Goal: Transaction & Acquisition: Book appointment/travel/reservation

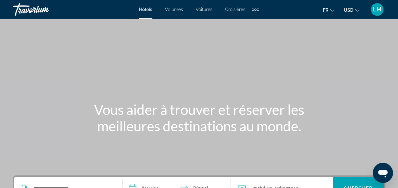
click at [175, 9] on span "Volumes" at bounding box center [174, 9] width 18 height 5
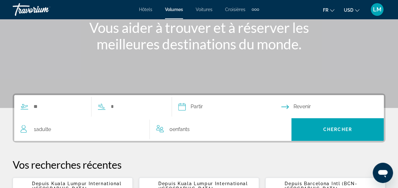
scroll to position [82, 0]
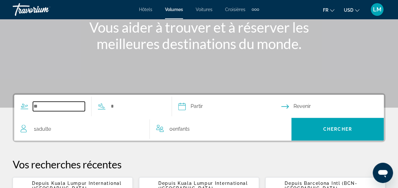
click at [37, 103] on input "Widget de recherche" at bounding box center [59, 106] width 52 height 9
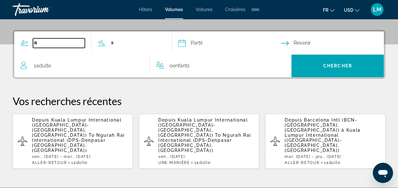
scroll to position [154, 0]
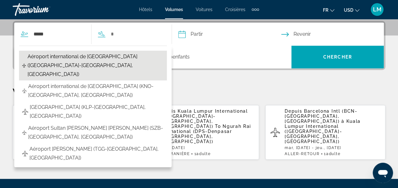
click at [106, 57] on span "Aéroport international de [GEOGRAPHIC_DATA] ([GEOGRAPHIC_DATA]-[GEOGRAPHIC_DATA…" at bounding box center [96, 65] width 136 height 27
type input "**********"
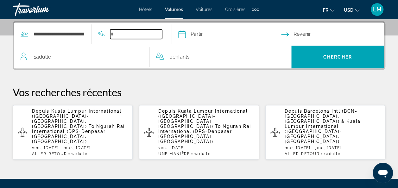
click at [130, 32] on input "Widget de recherche" at bounding box center [136, 33] width 52 height 9
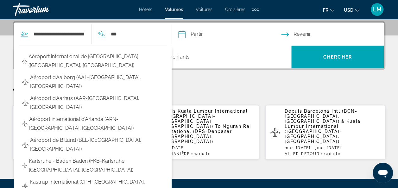
type input "**********"
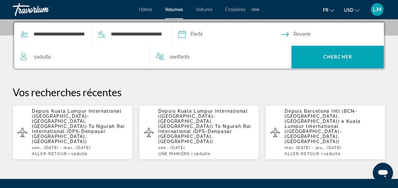
click at [218, 31] on input "Date de départ" at bounding box center [229, 35] width 105 height 25
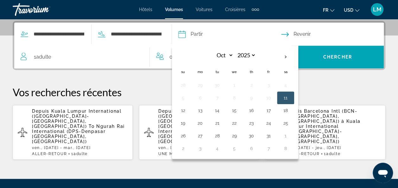
click at [290, 96] on button "11" at bounding box center [285, 97] width 10 height 9
type input "**********"
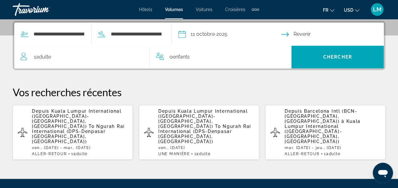
click at [307, 36] on input "Date de retour" at bounding box center [333, 35] width 105 height 25
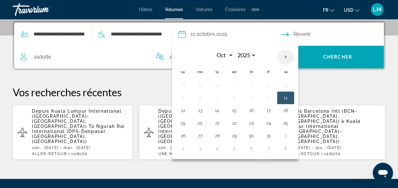
click at [294, 54] on th "Next month" at bounding box center [285, 57] width 17 height 14
select select "**"
click at [222, 96] on button "4" at bounding box center [217, 97] width 10 height 9
type input "**********"
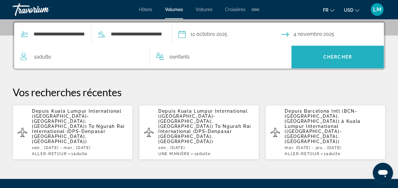
click at [343, 60] on span "Rechercher" at bounding box center [337, 56] width 92 height 15
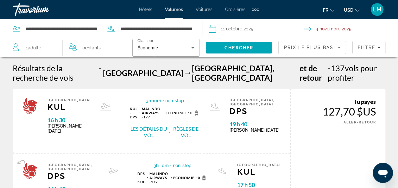
click at [351, 9] on span "USD" at bounding box center [348, 10] width 9 height 5
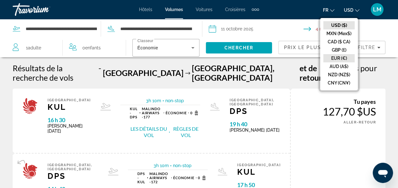
click at [339, 57] on button "EUR (€)" at bounding box center [338, 58] width 31 height 8
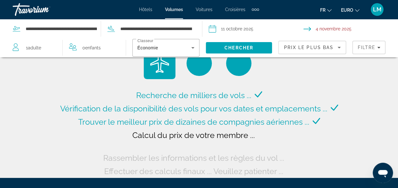
click at [339, 57] on div "Prix le plus bas" at bounding box center [312, 47] width 68 height 19
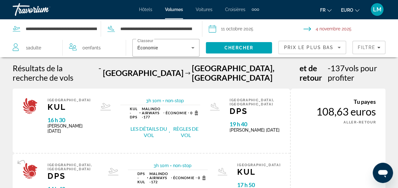
click at [378, 91] on div "Tu [PERSON_NAME] 108,63 euros UNE MANIÈRE ALLER-RETOUR Réservez maintenant" at bounding box center [337, 153] width 95 height 129
click at [379, 91] on div "Tu [PERSON_NAME] 108,63 euros UNE MANIÈRE ALLER-RETOUR Réservez maintenant" at bounding box center [337, 153] width 95 height 129
click at [152, 11] on span "Hôtels" at bounding box center [145, 9] width 13 height 5
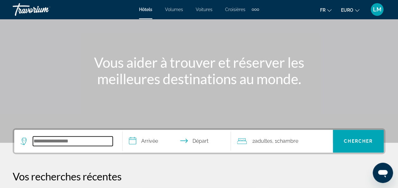
click at [61, 143] on input "Rechercher une destination hôtelière" at bounding box center [73, 140] width 80 height 9
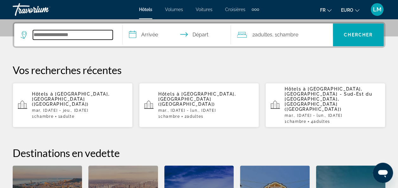
scroll to position [154, 0]
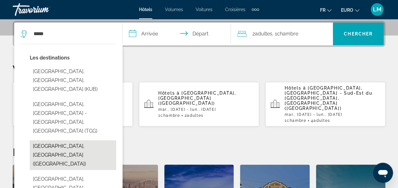
click at [81, 140] on button "[GEOGRAPHIC_DATA], [GEOGRAPHIC_DATA] ([GEOGRAPHIC_DATA])" at bounding box center [73, 155] width 86 height 30
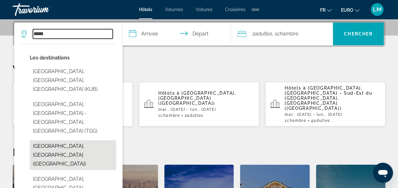
type input "**********"
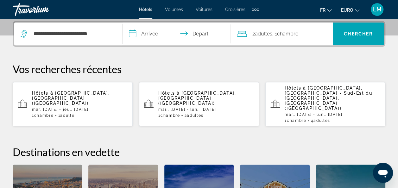
click at [153, 35] on input "**********" at bounding box center [177, 34] width 111 height 25
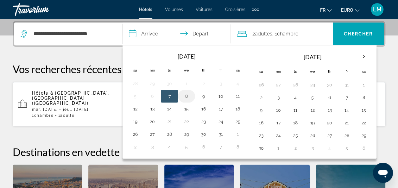
click at [183, 96] on button "8" at bounding box center [186, 96] width 10 height 9
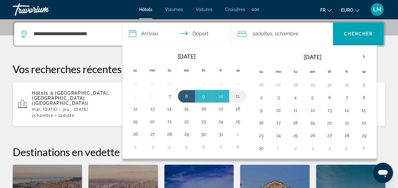
click at [236, 95] on button "11" at bounding box center [238, 96] width 10 height 9
type input "**********"
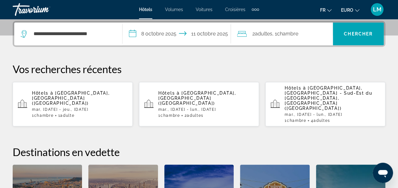
click at [269, 34] on span "Adultes" at bounding box center [263, 34] width 17 height 6
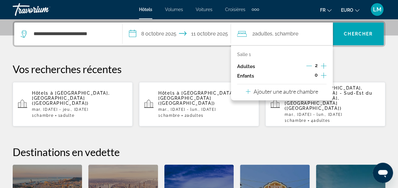
click at [308, 69] on button "Décrément des adultes" at bounding box center [309, 67] width 6 height 8
click at [342, 66] on p "Vos recherches récentes" at bounding box center [199, 69] width 372 height 13
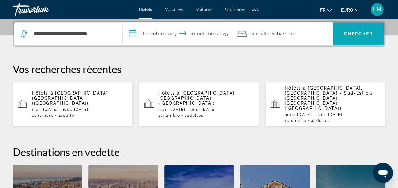
click at [366, 39] on span "Rechercher" at bounding box center [358, 33] width 51 height 15
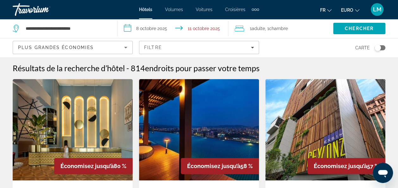
click at [123, 46] on icon "Trier par" at bounding box center [126, 48] width 8 height 8
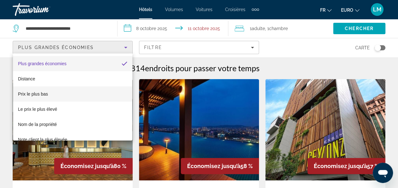
click at [87, 96] on mat-option "Prix le plus bas" at bounding box center [73, 93] width 120 height 15
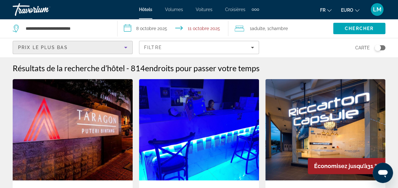
click at [376, 47] on div "Basculer la carte" at bounding box center [377, 48] width 6 height 6
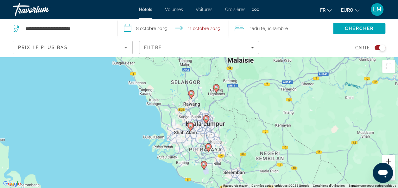
click at [388, 159] on button "Zoom avant" at bounding box center [388, 161] width 13 height 13
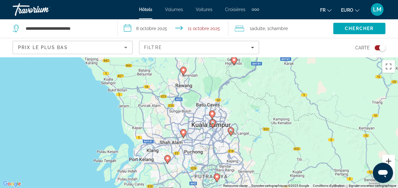
click at [390, 159] on button "Zoom avant" at bounding box center [388, 161] width 13 height 13
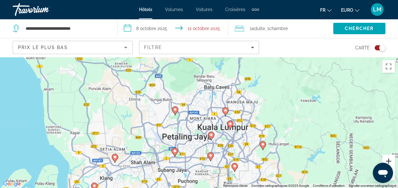
click at [390, 159] on button "Zoom avant" at bounding box center [388, 161] width 13 height 13
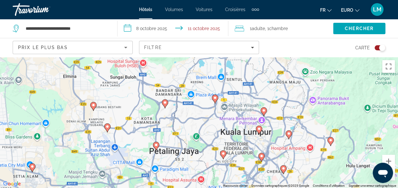
click at [377, 46] on div "Basculer la carte" at bounding box center [379, 47] width 11 height 5
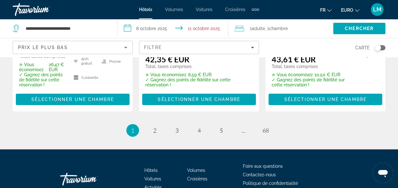
scroll to position [992, 0]
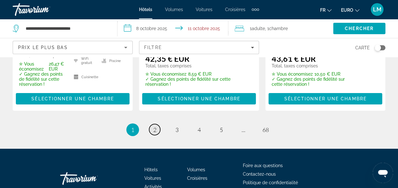
click at [152, 124] on link "page 2" at bounding box center [154, 129] width 11 height 11
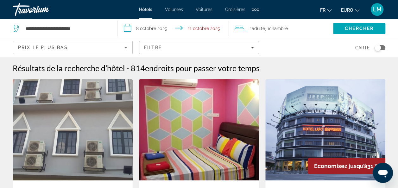
click at [152, 113] on img "Contenu principal" at bounding box center [199, 129] width 120 height 101
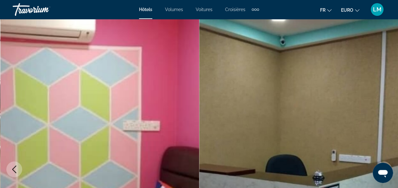
scroll to position [11, 0]
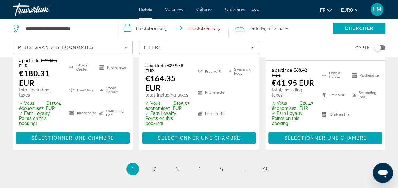
scroll to position [1020, 0]
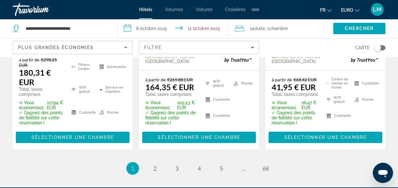
click at [132, 165] on span "1" at bounding box center [132, 168] width 3 height 7
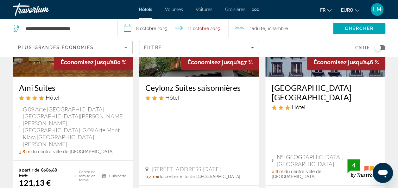
scroll to position [0, 0]
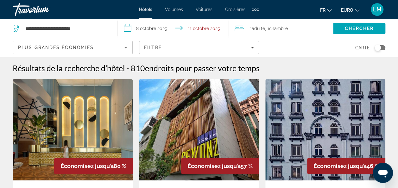
click at [74, 46] on span "Plus grandes économies" at bounding box center [56, 47] width 76 height 5
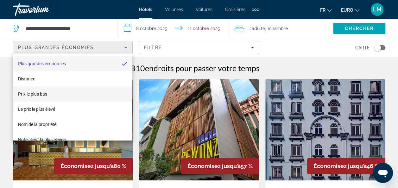
click at [63, 90] on mat-option "Prix le plus bas" at bounding box center [73, 93] width 120 height 15
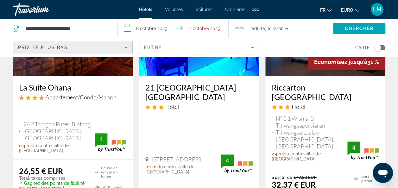
scroll to position [104, 0]
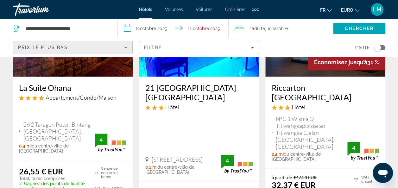
click at [45, 87] on h3 "La Suite Ohana" at bounding box center [72, 87] width 107 height 9
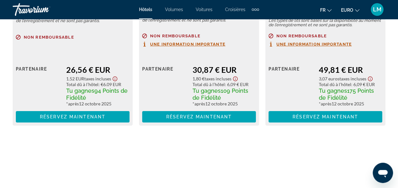
scroll to position [1109, 0]
